Goal: Information Seeking & Learning: Learn about a topic

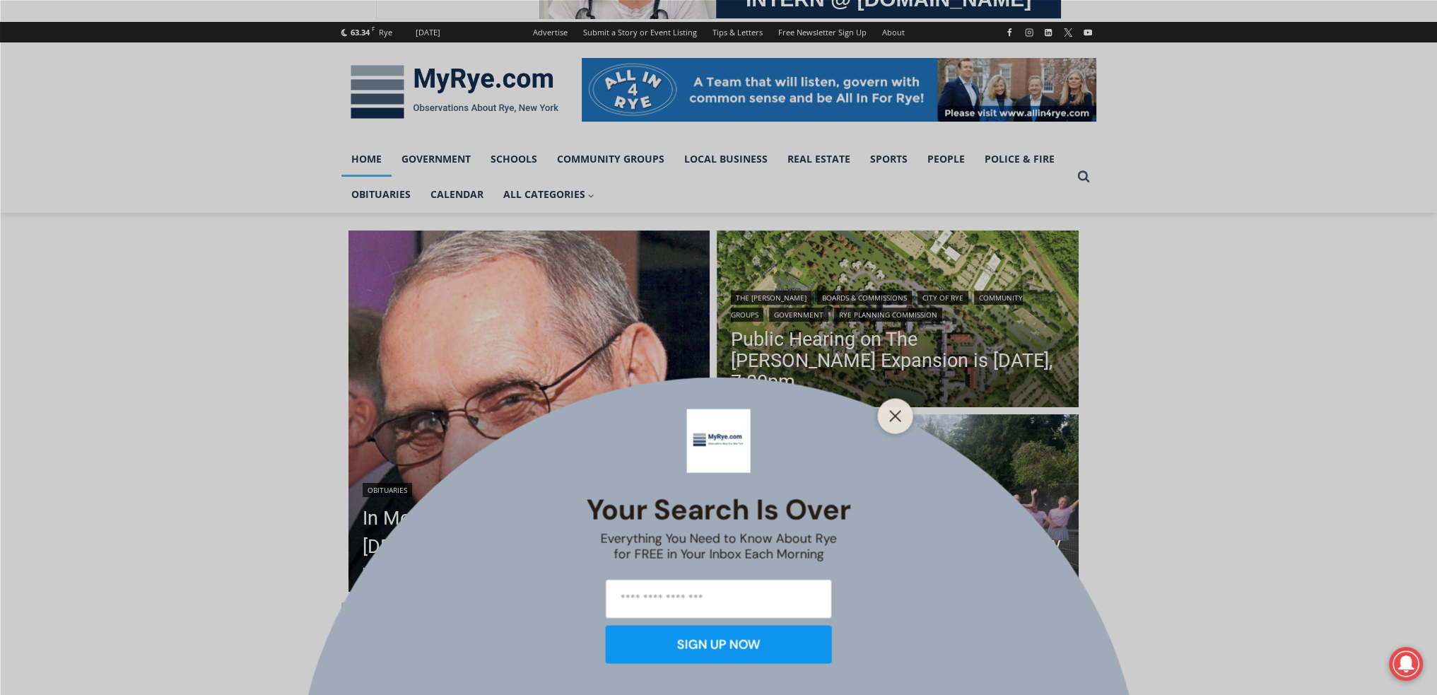
click at [626, 541] on div "Your Search is Over Everything You Need to Know About Rye for FREE in Your Inbo…" at bounding box center [718, 347] width 1437 height 695
click at [891, 422] on button "Close" at bounding box center [896, 416] width 20 height 20
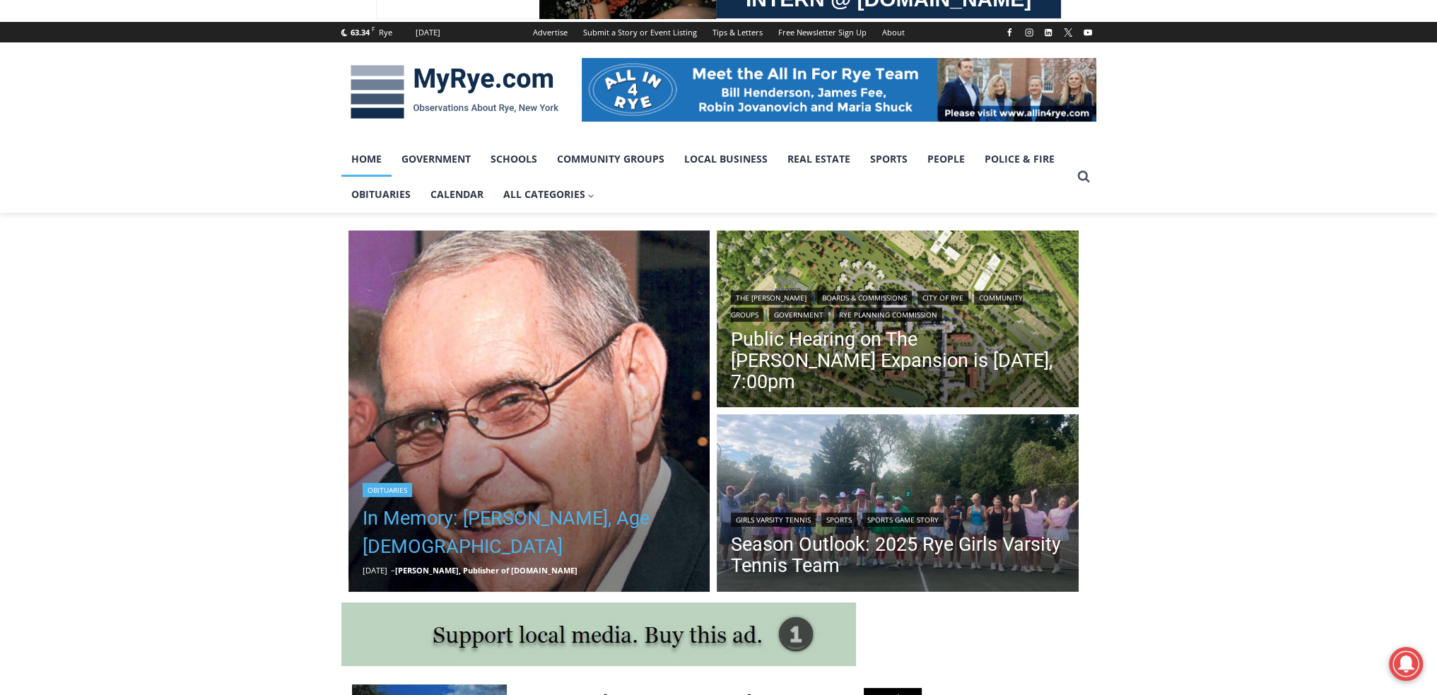
click at [624, 539] on link "In Memory: [PERSON_NAME], Age [DEMOGRAPHIC_DATA]" at bounding box center [530, 532] width 334 height 57
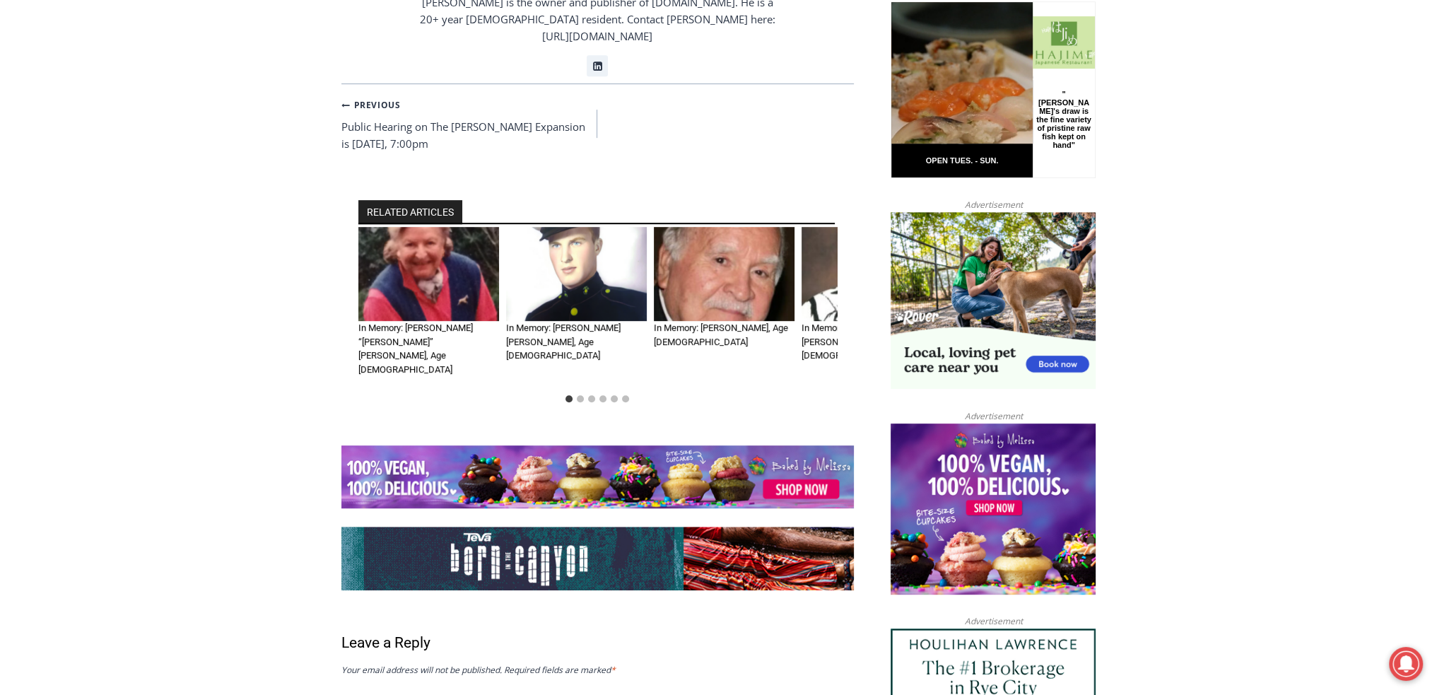
scroll to position [990, 0]
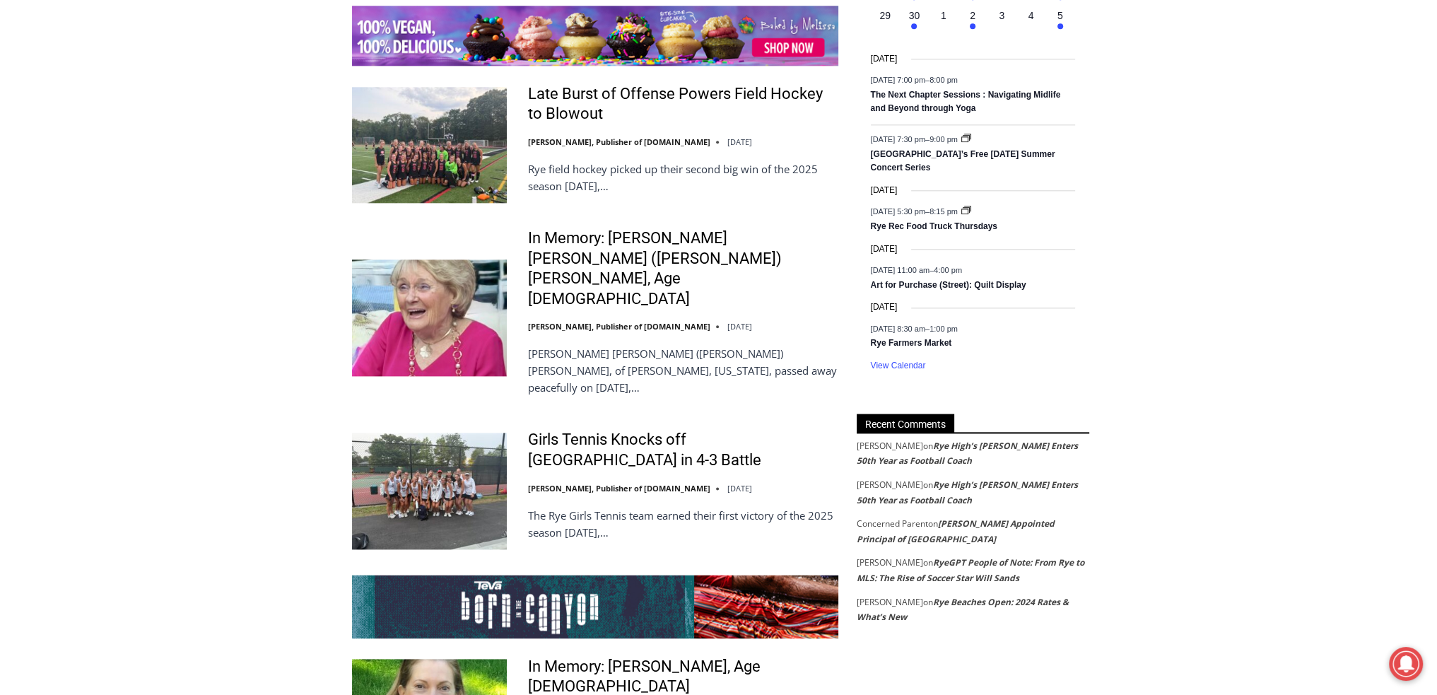
scroll to position [2309, 0]
